Goal: Information Seeking & Learning: Learn about a topic

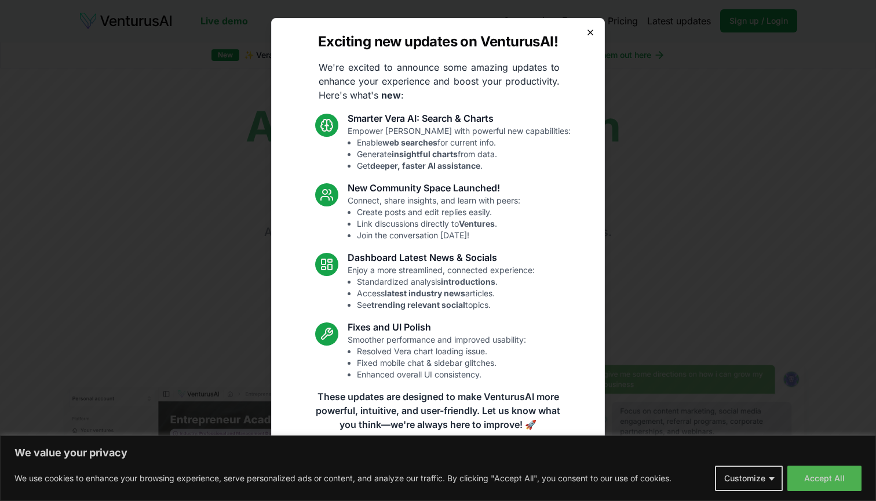
click at [592, 32] on icon "button" at bounding box center [590, 32] width 9 height 9
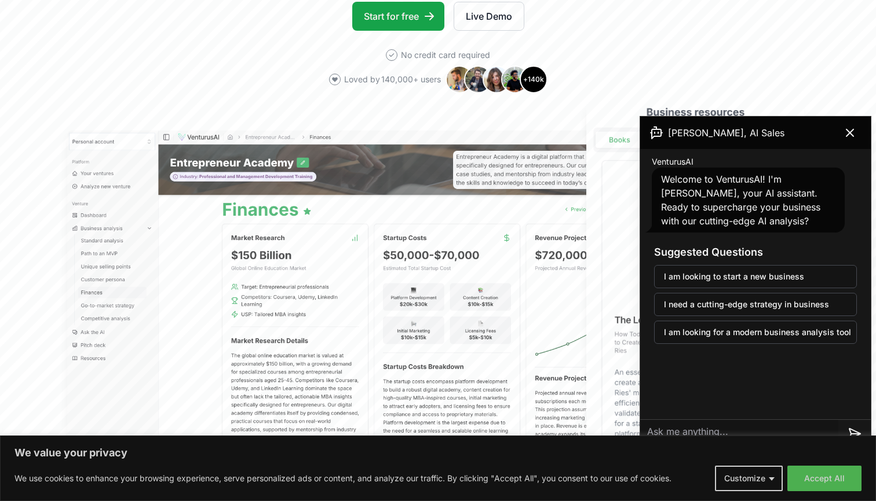
scroll to position [271, 0]
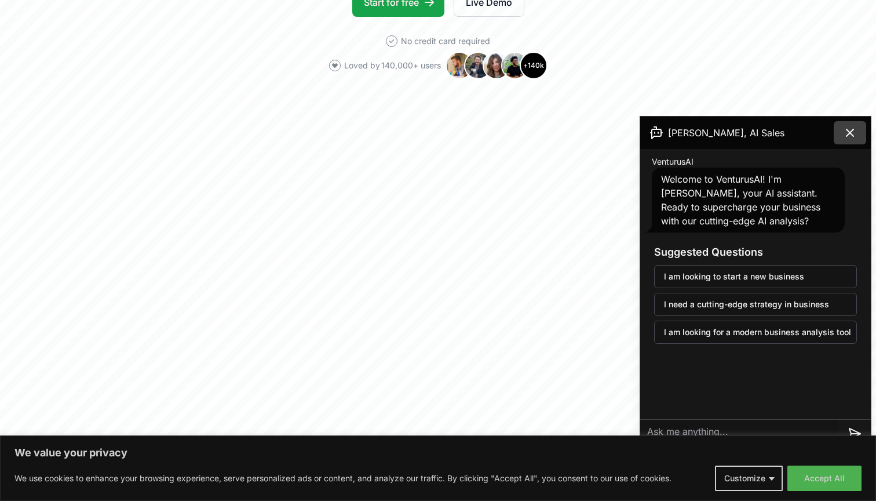
click at [854, 134] on icon at bounding box center [850, 133] width 14 height 14
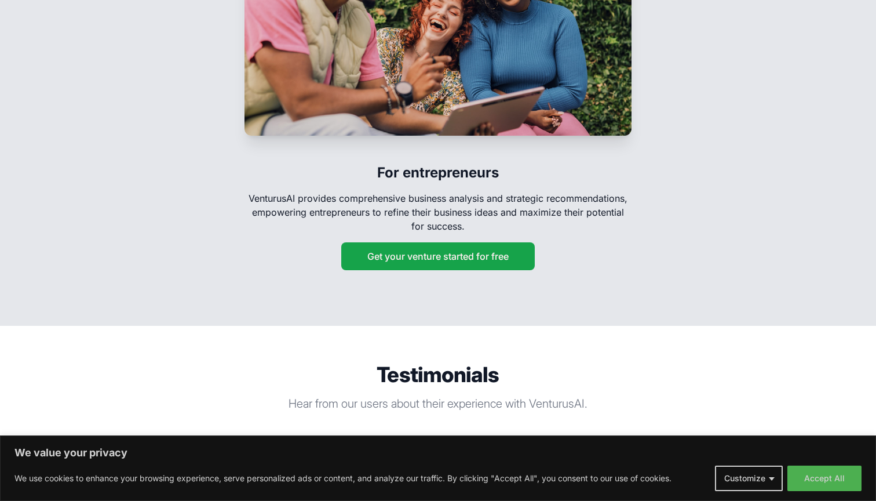
scroll to position [1994, 0]
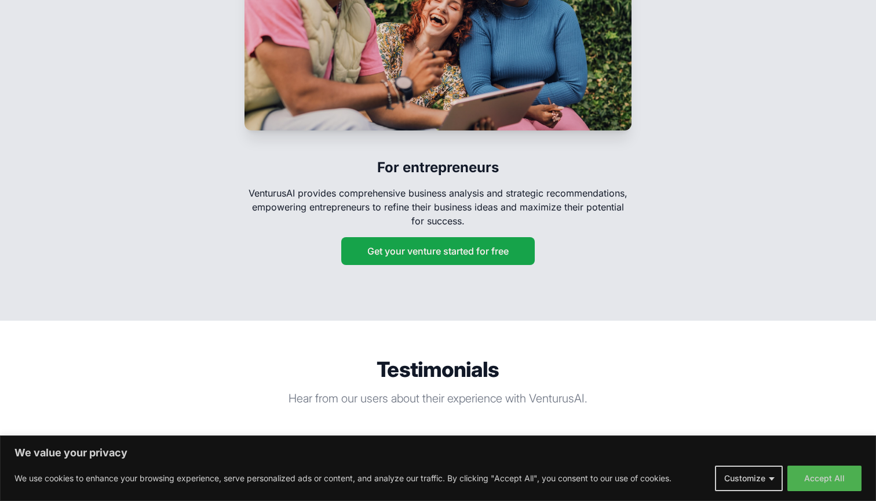
click at [269, 186] on p "VenturusAI provides comprehensive business analysis and strategic recommendatio…" at bounding box center [438, 207] width 387 height 42
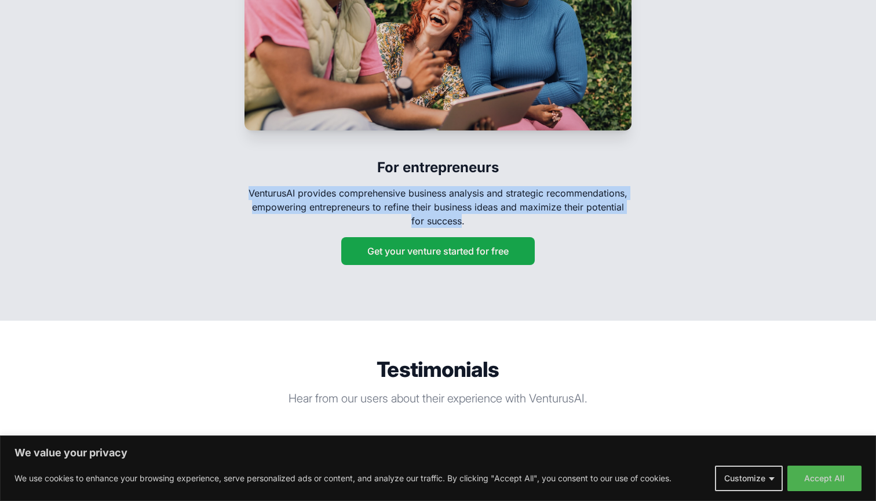
drag, startPoint x: 269, startPoint y: 179, endPoint x: 452, endPoint y: 202, distance: 184.0
click at [452, 202] on p "VenturusAI provides comprehensive business analysis and strategic recommendatio…" at bounding box center [438, 207] width 387 height 42
copy p "VenturusAI provides comprehensive business analysis and strategic recommendatio…"
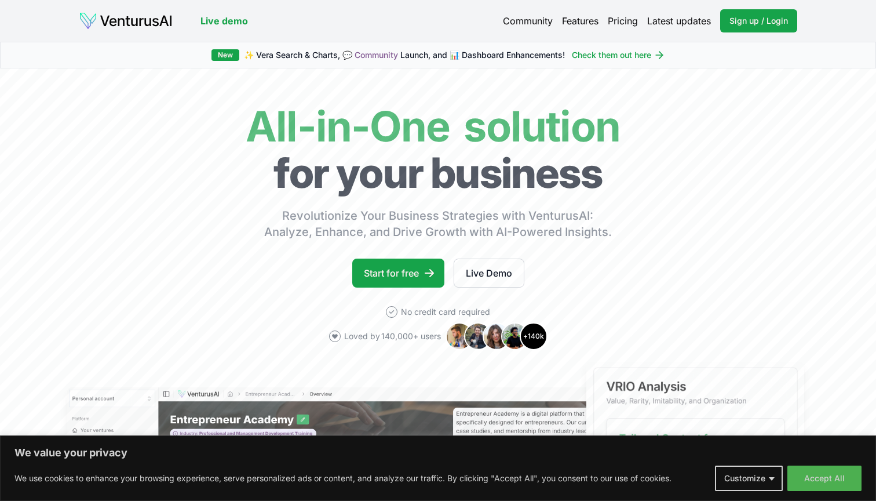
scroll to position [0, 0]
click at [622, 20] on link "Pricing" at bounding box center [623, 21] width 30 height 14
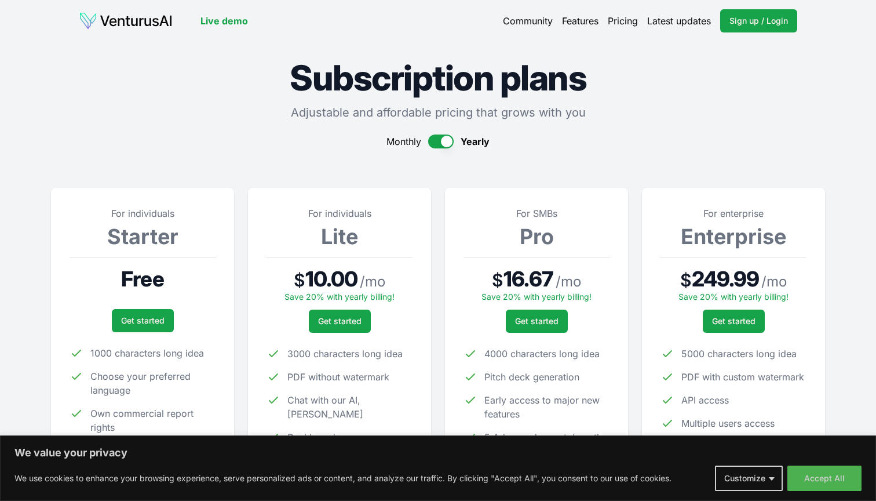
click at [767, 169] on section "For individuals Starter Free Get started 1000 characters long idea Choose your …" at bounding box center [438, 333] width 774 height 333
